Goal: Task Accomplishment & Management: Manage account settings

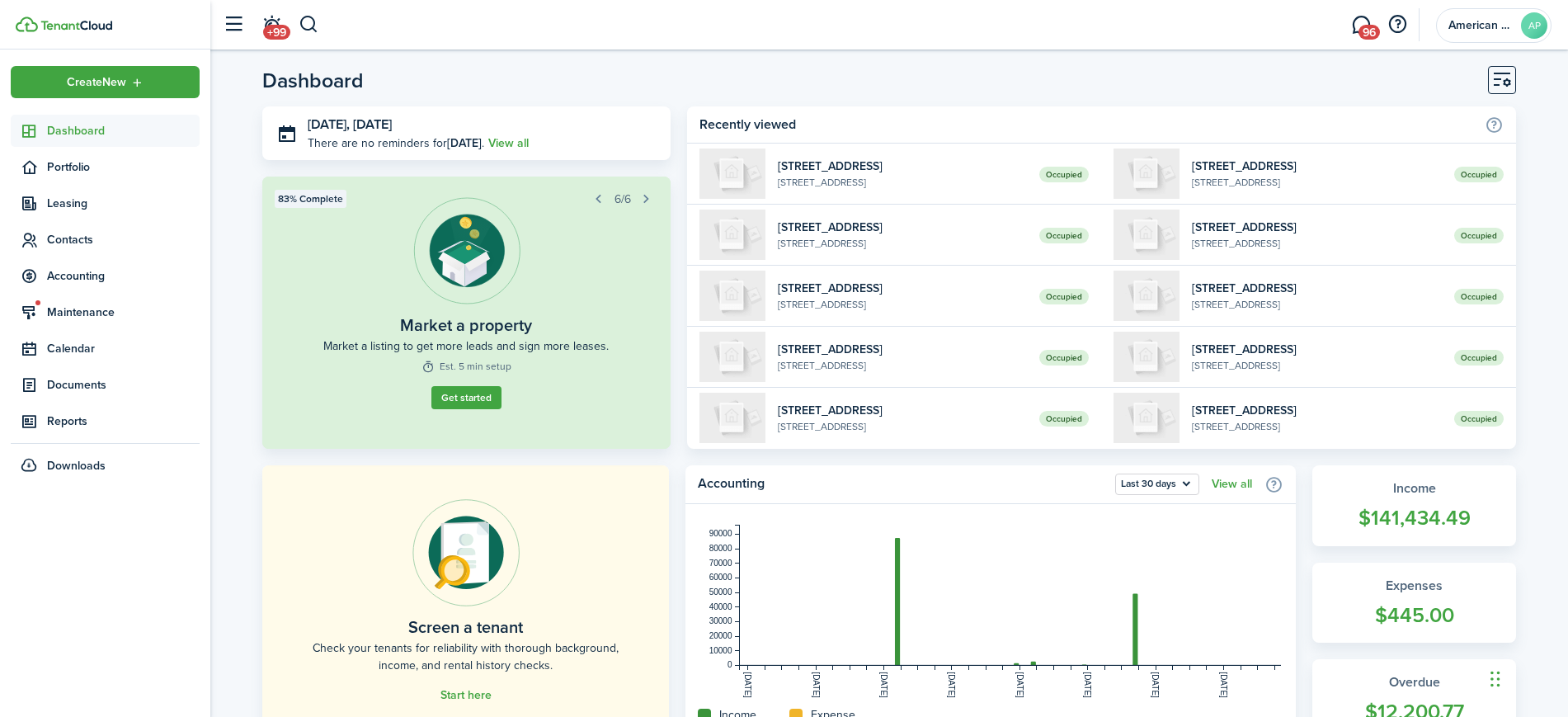
click at [65, 286] on span "Accounting" at bounding box center [105, 275] width 189 height 32
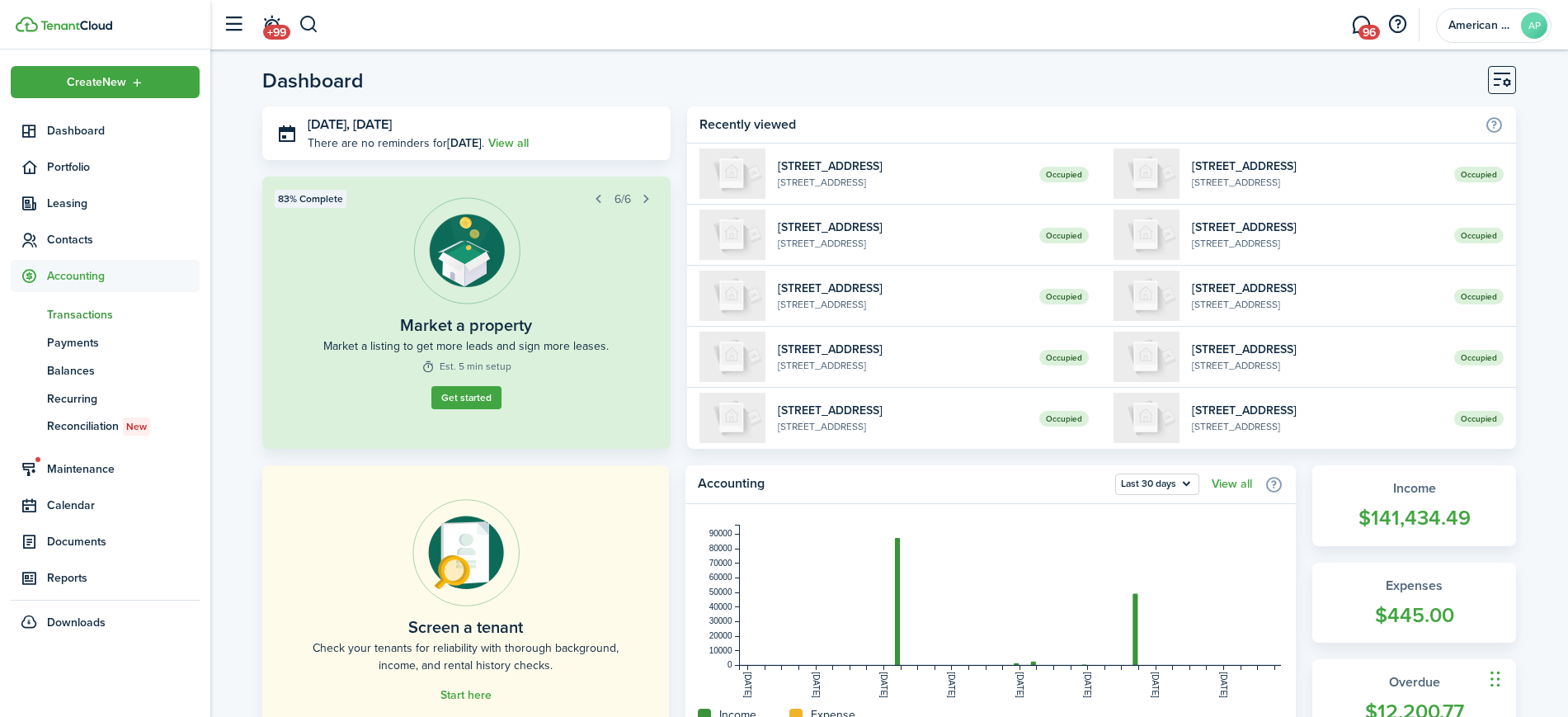
click at [76, 320] on span "Transactions" at bounding box center [123, 315] width 152 height 17
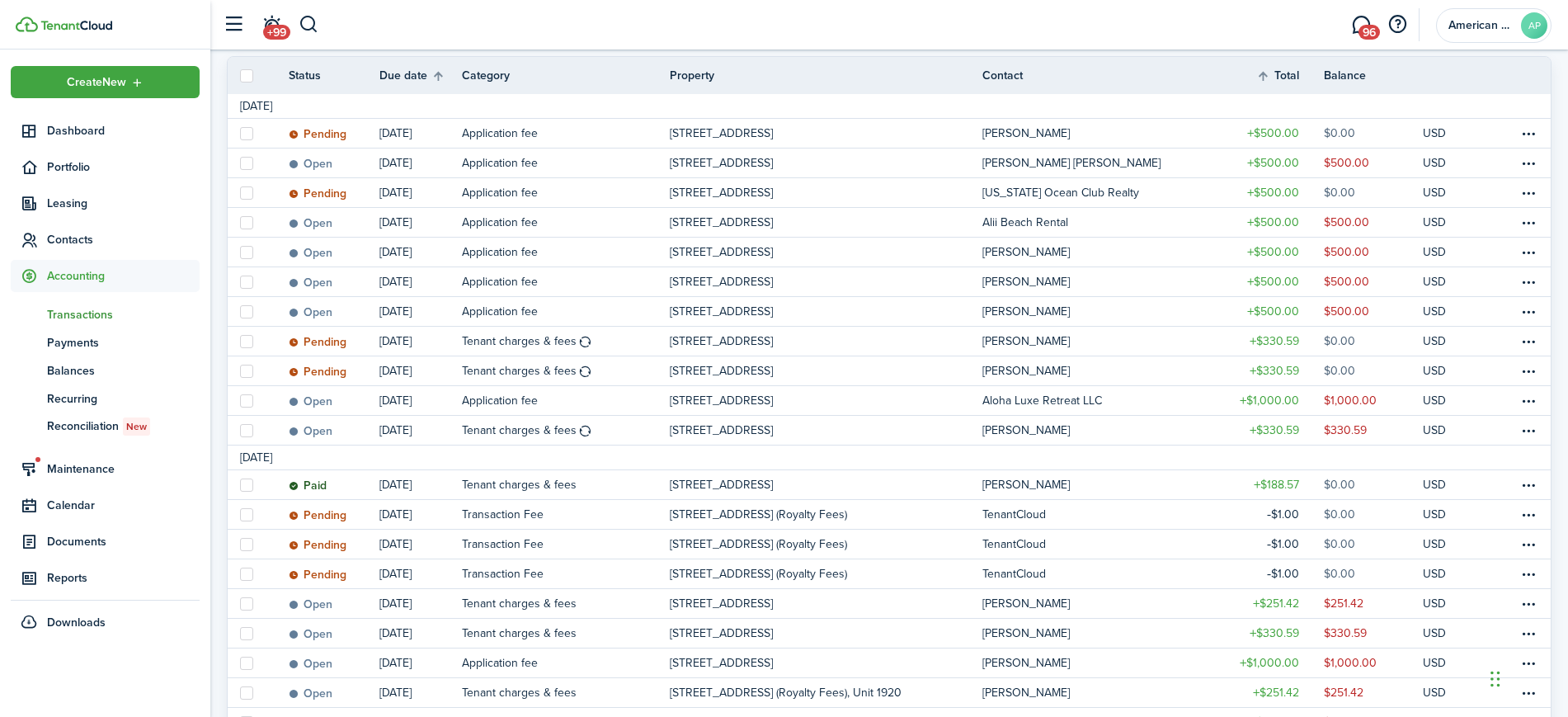
scroll to position [74, 0]
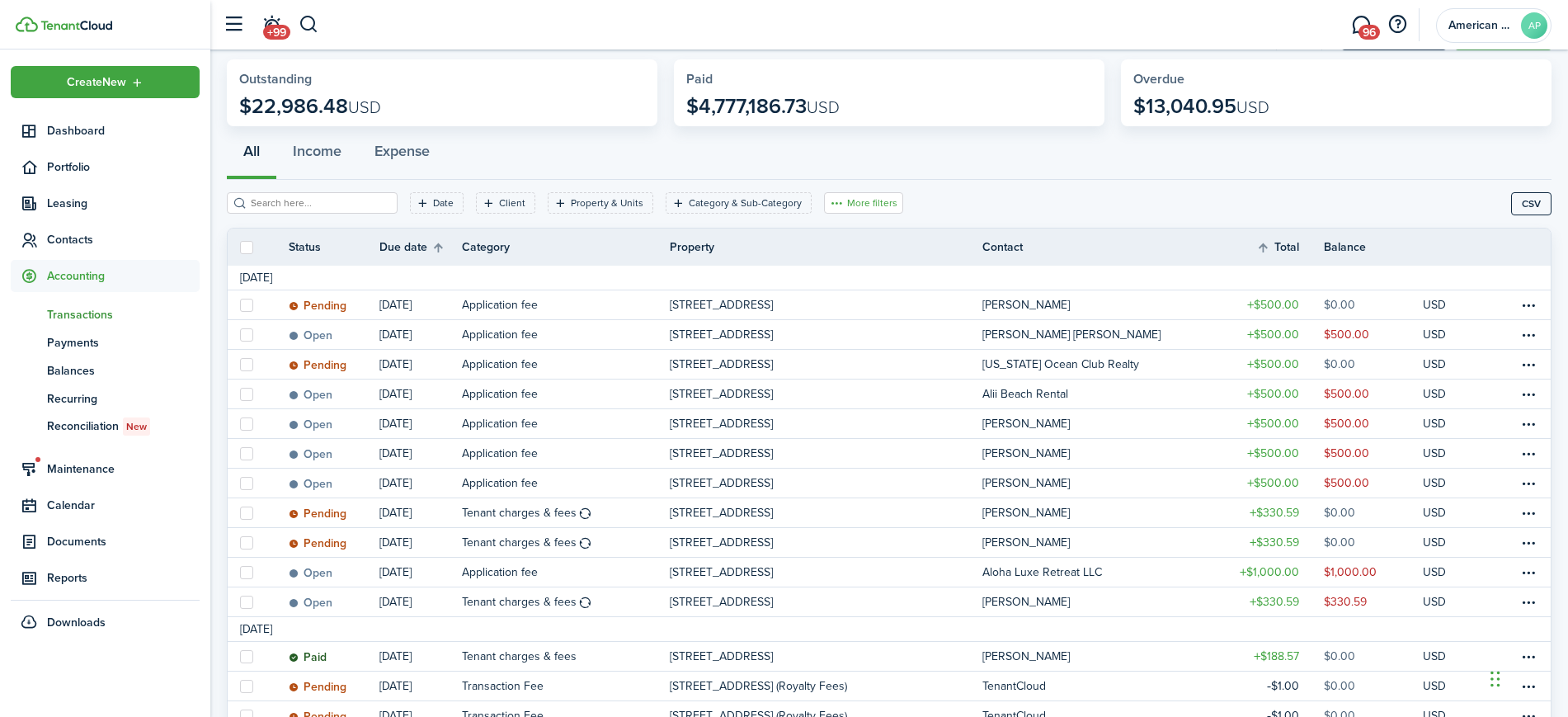
click at [862, 202] on button "More filters" at bounding box center [864, 202] width 80 height 22
click at [860, 266] on button "Transaction status" at bounding box center [840, 263] width 144 height 30
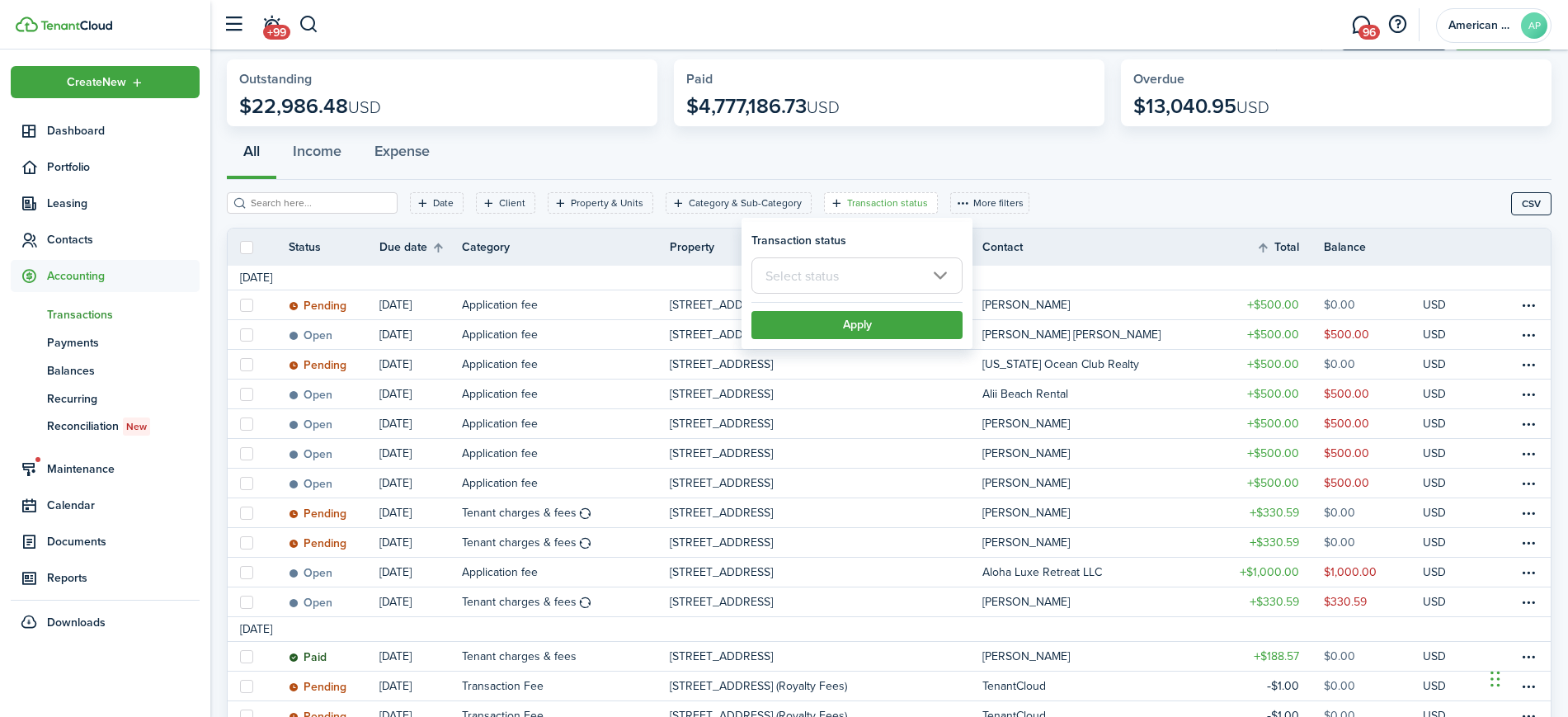
click at [870, 275] on input "text" at bounding box center [857, 276] width 211 height 36
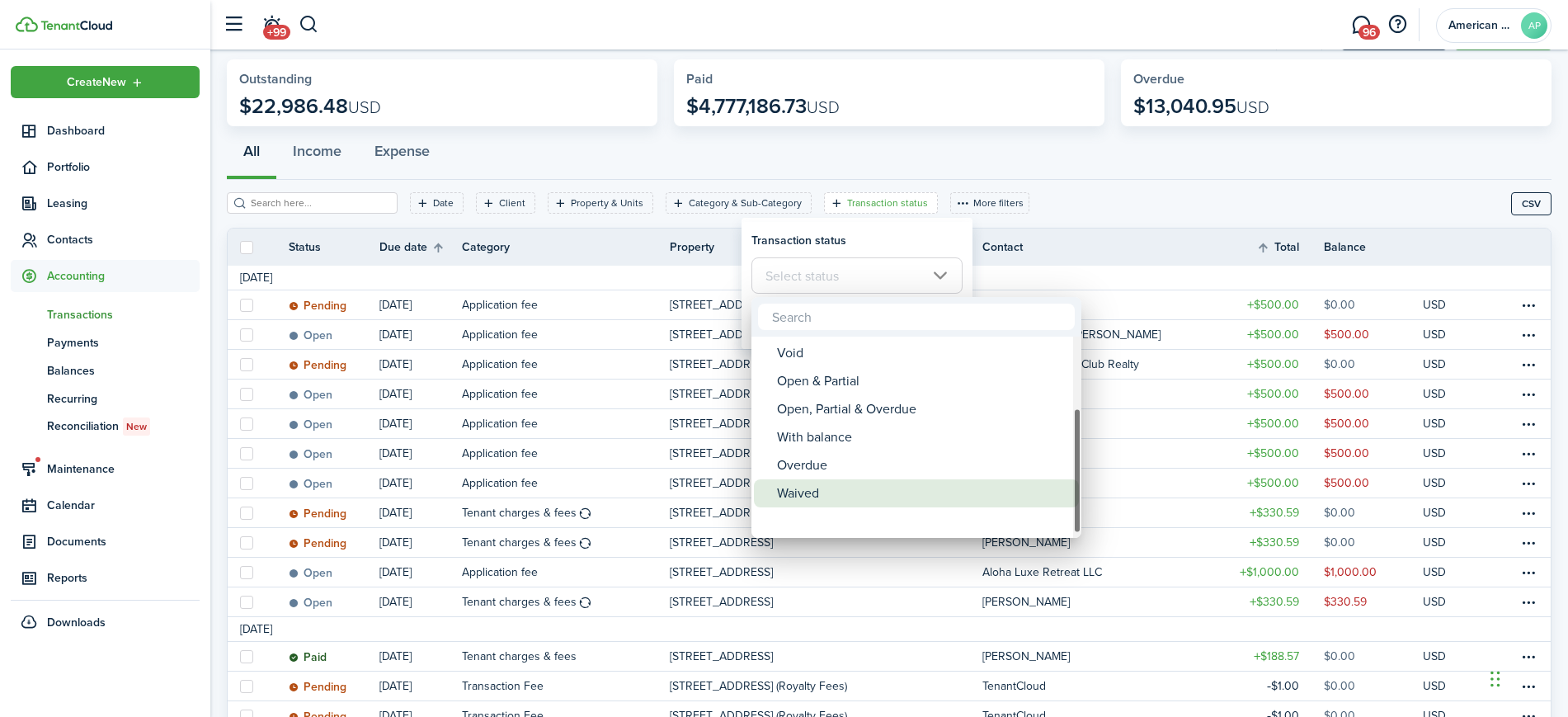
drag, startPoint x: 1076, startPoint y: 381, endPoint x: 1066, endPoint y: 484, distance: 103.5
click at [1066, 484] on mbsc-scrollview-base "Open Paid Partial Pending Refund Void Open & Partial Open, Partial & Overdue Wi…" at bounding box center [916, 437] width 330 height 198
click at [1008, 487] on div "Overdue" at bounding box center [923, 493] width 292 height 28
type input "Overdue"
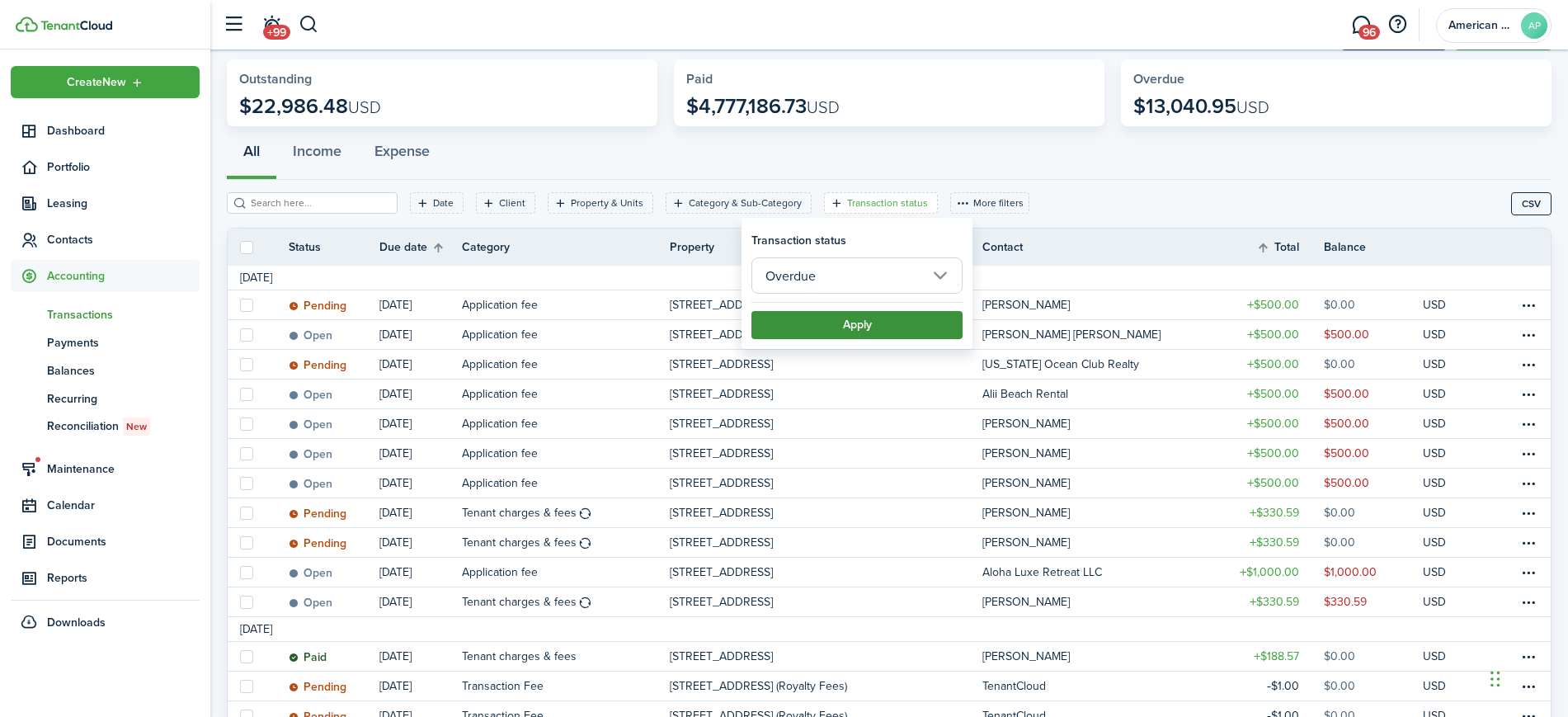
click at [927, 324] on button "Apply" at bounding box center [857, 325] width 211 height 28
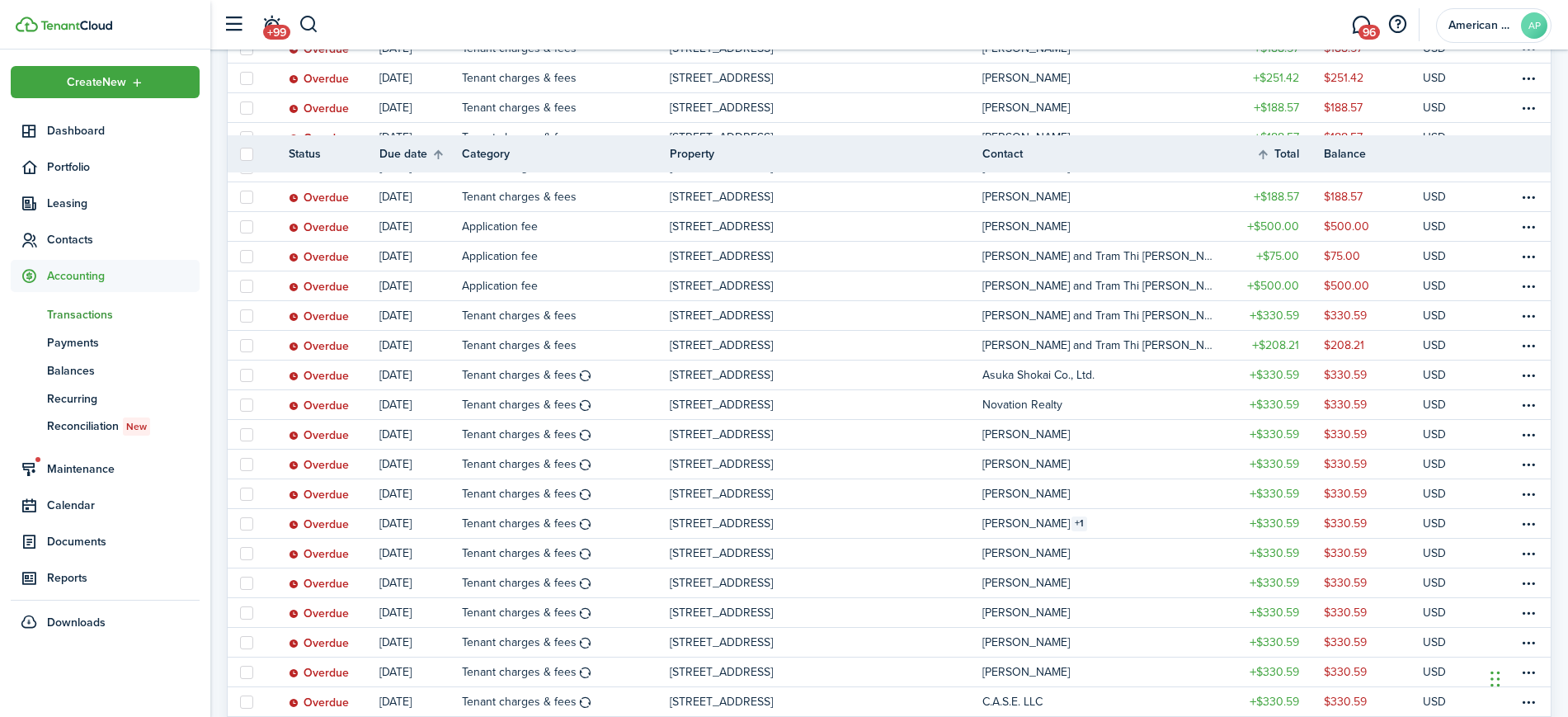
scroll to position [1245, 0]
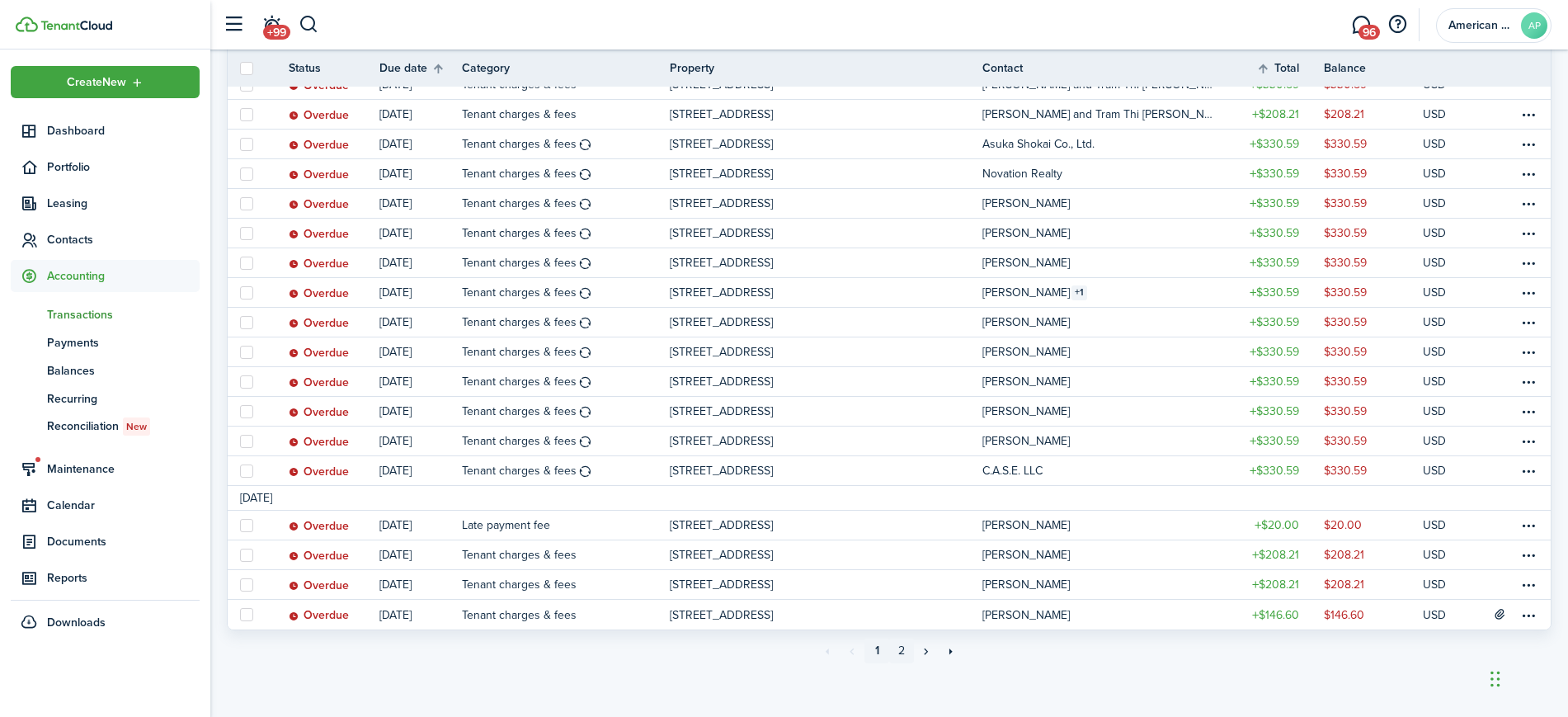
click at [901, 652] on link "2" at bounding box center [901, 650] width 25 height 25
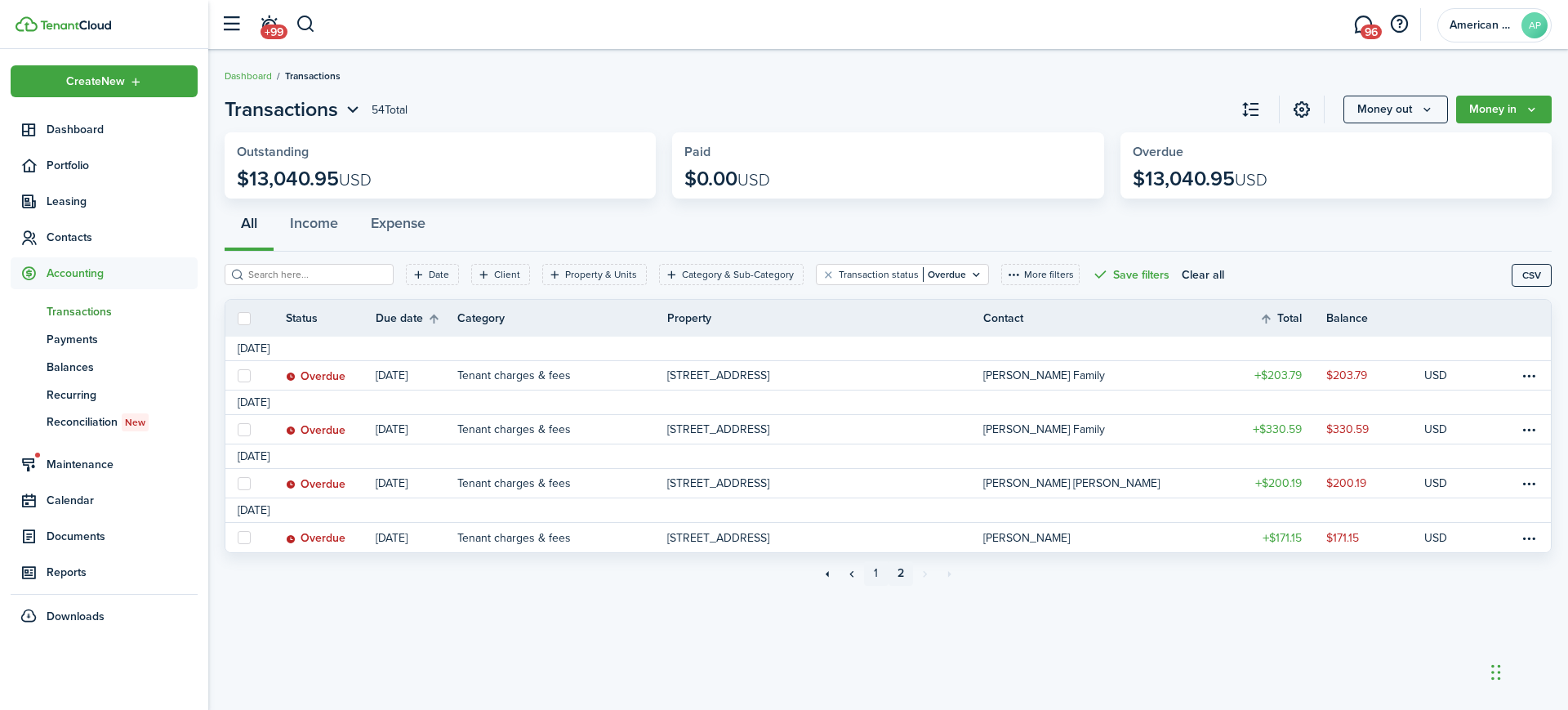
click at [877, 574] on link "1" at bounding box center [876, 573] width 25 height 25
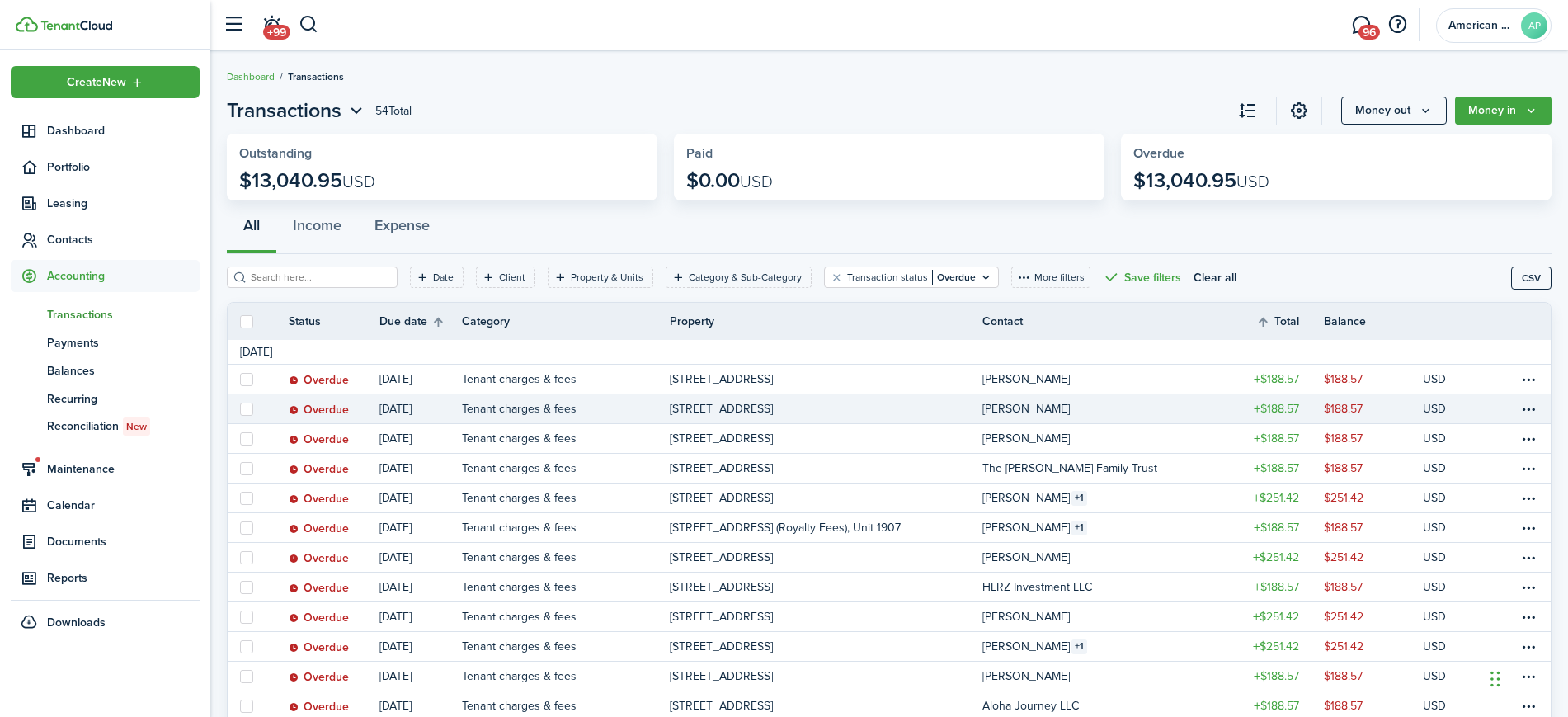
click at [1009, 402] on table-profile-info-text "[PERSON_NAME]" at bounding box center [1026, 408] width 87 height 13
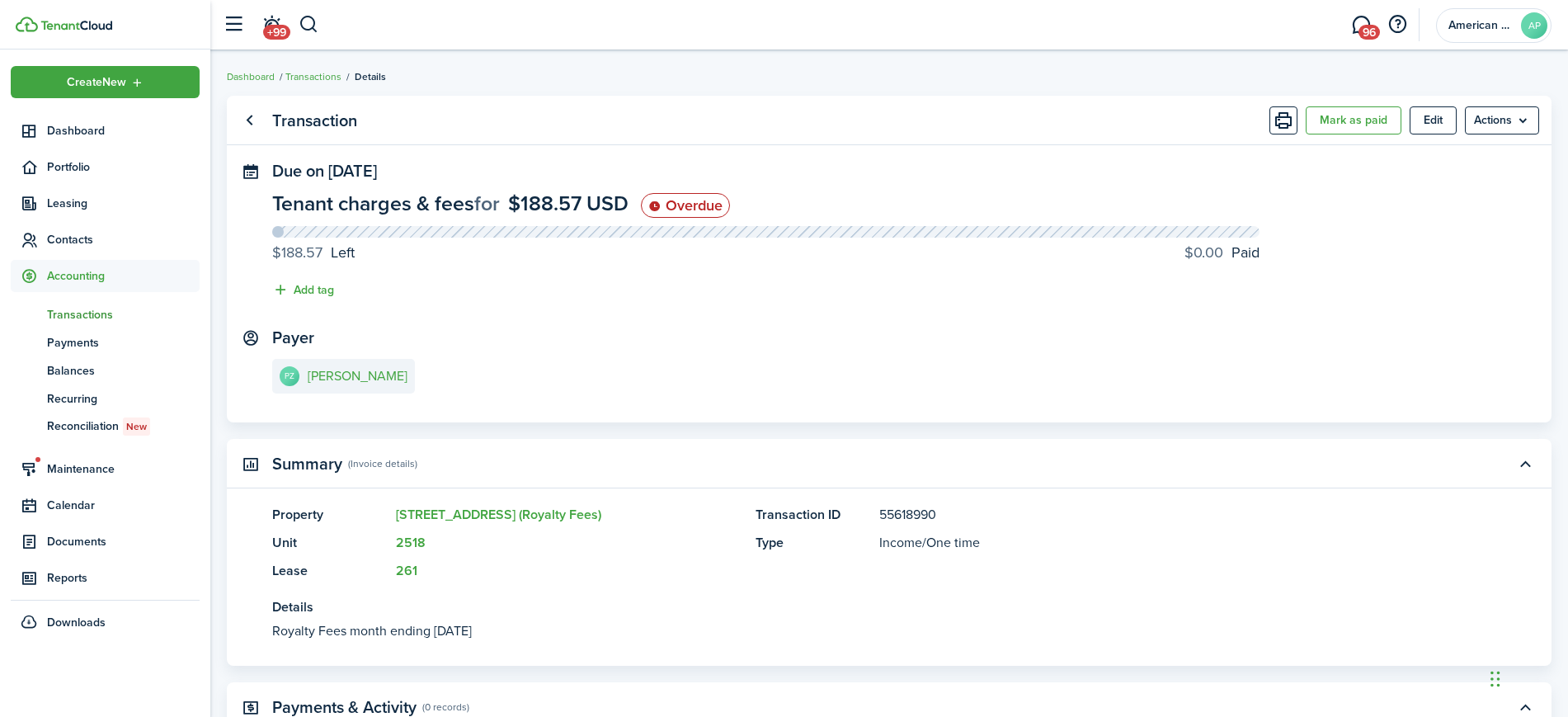
click at [1009, 401] on panel-main-body "Due on [DATE] Tenant charges & fees for $188.57 USD Overdue $188.57 Left $0.00 …" at bounding box center [888, 291] width 1324 height 260
click at [345, 370] on e-details-info-title "[PERSON_NAME]" at bounding box center [357, 375] width 99 height 15
